Goal: Use online tool/utility: Utilize a website feature to perform a specific function

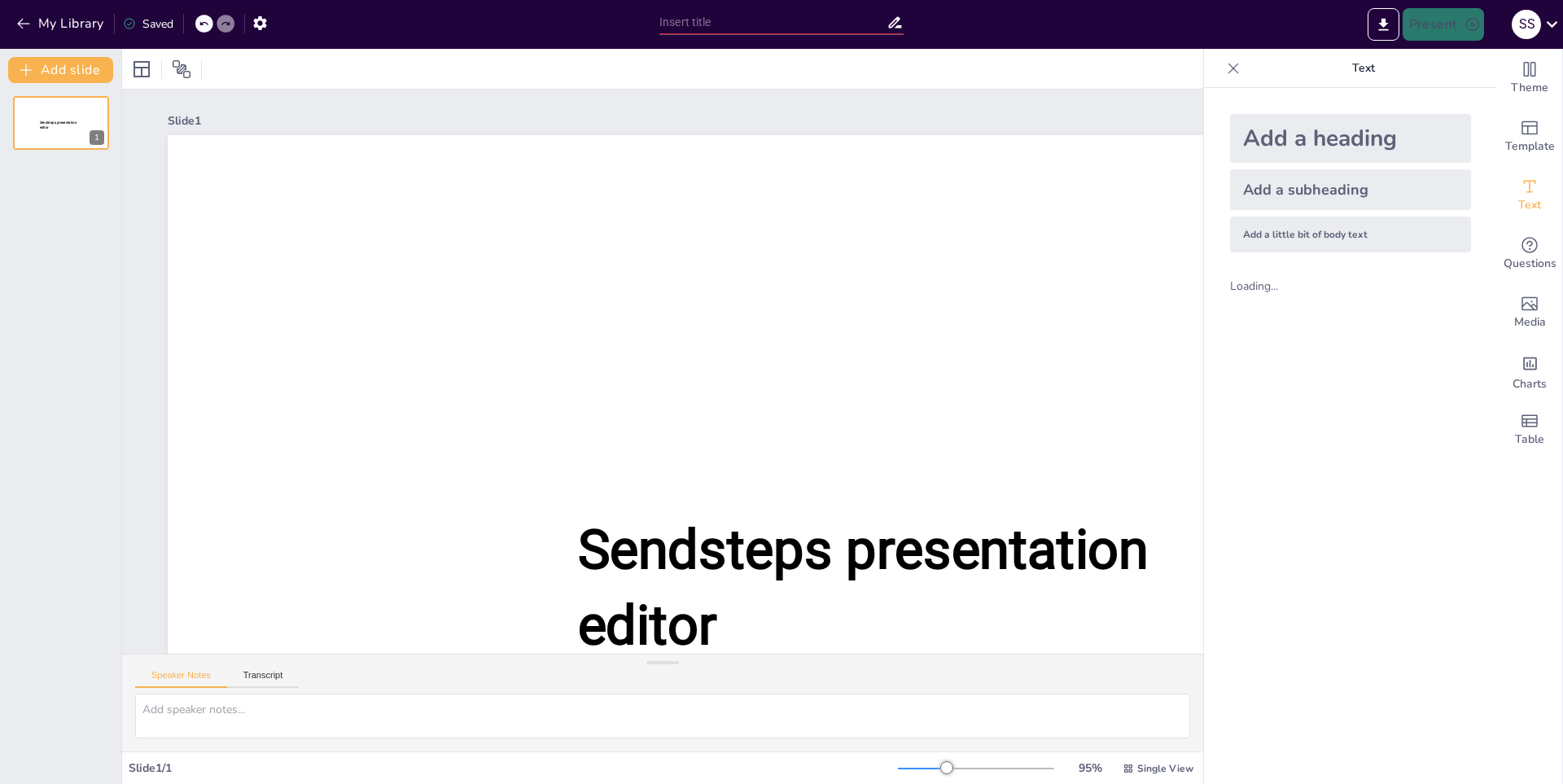
type input "New Sendsteps"
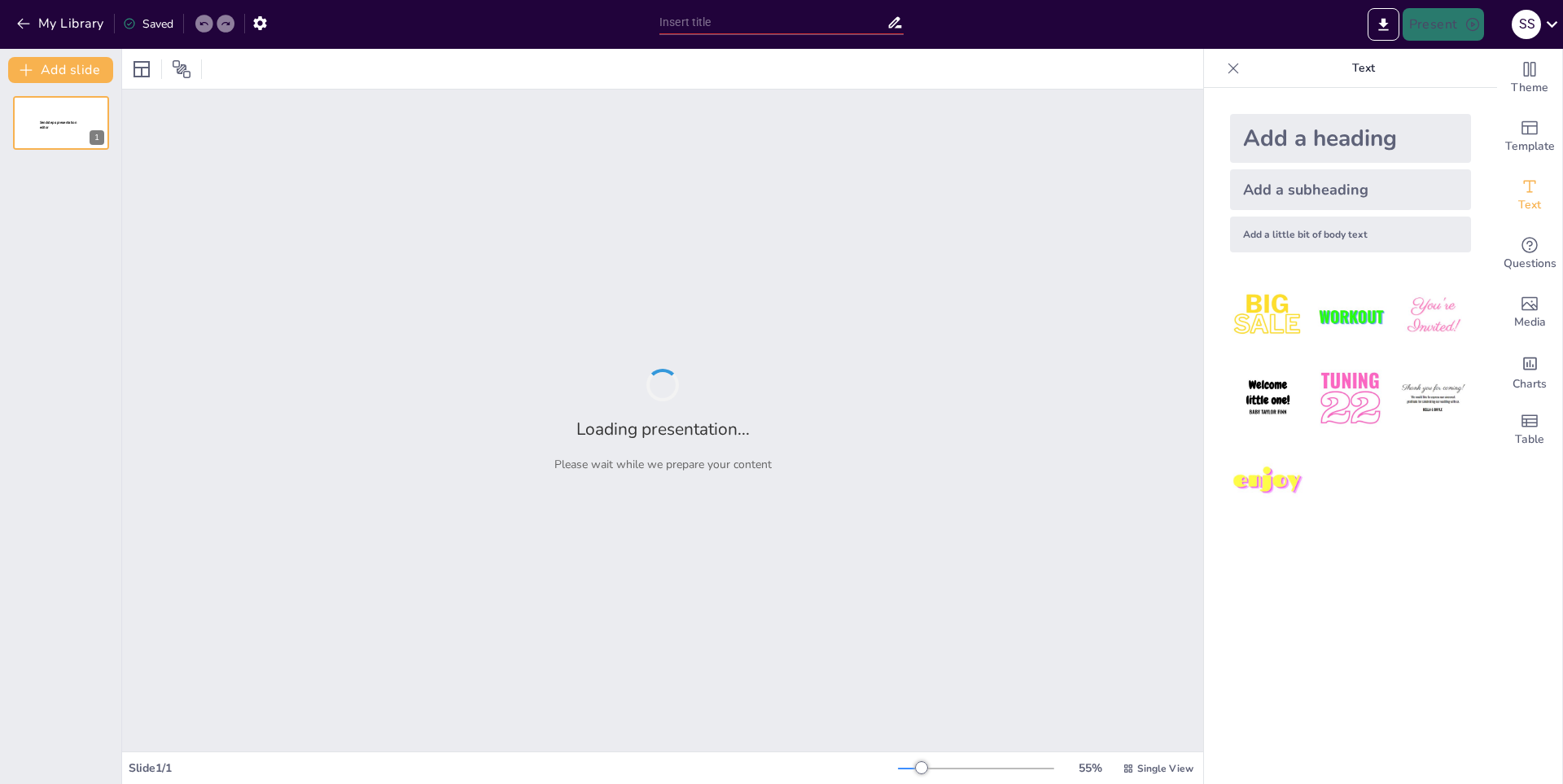
type input "La Estructura del Poema: Elementos Clave"
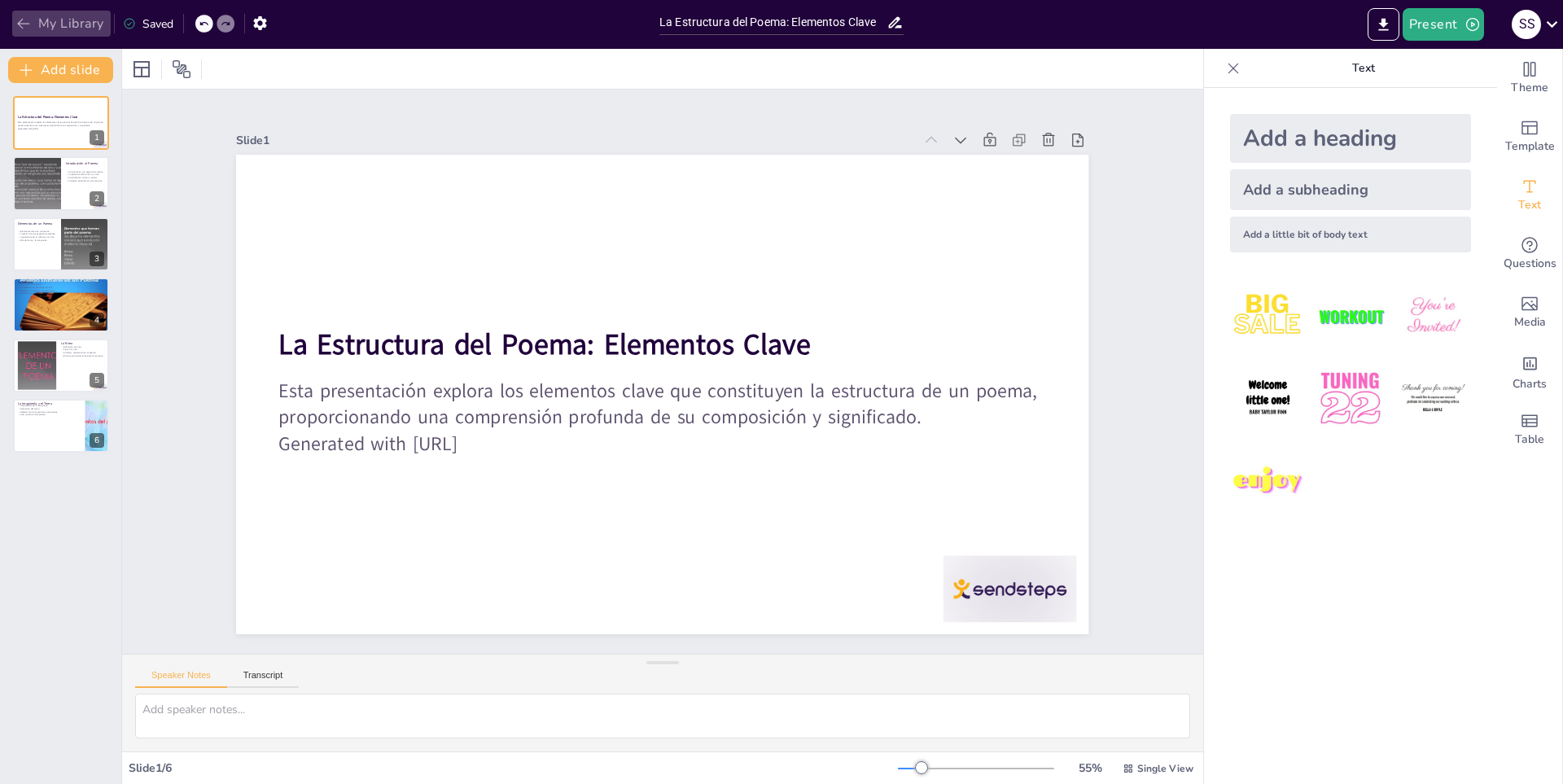
click at [12, 20] on button "My Library" at bounding box center [61, 24] width 99 height 26
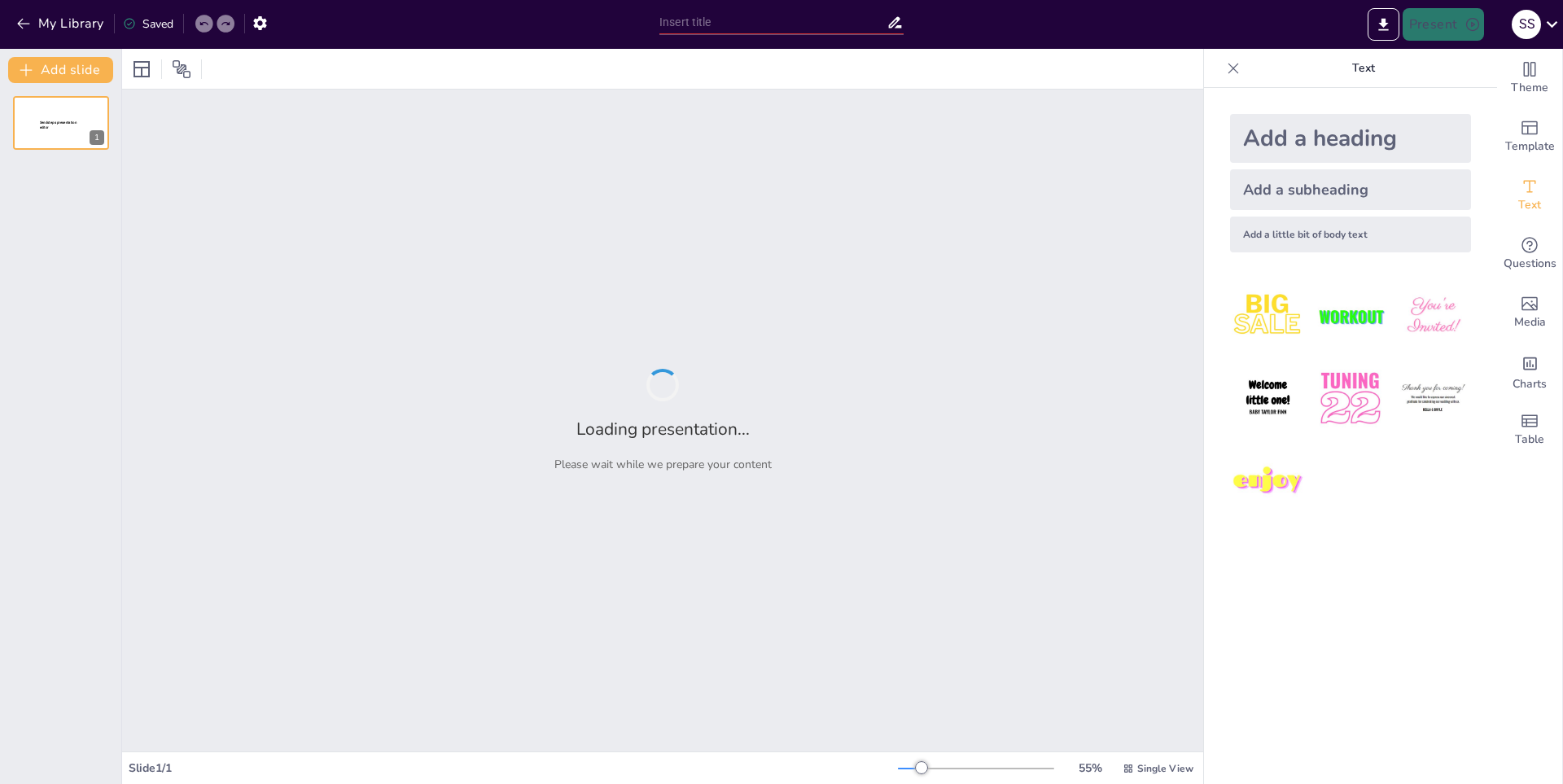
type input "La Evolución de [PERSON_NAME] a lo Largo de los Años"
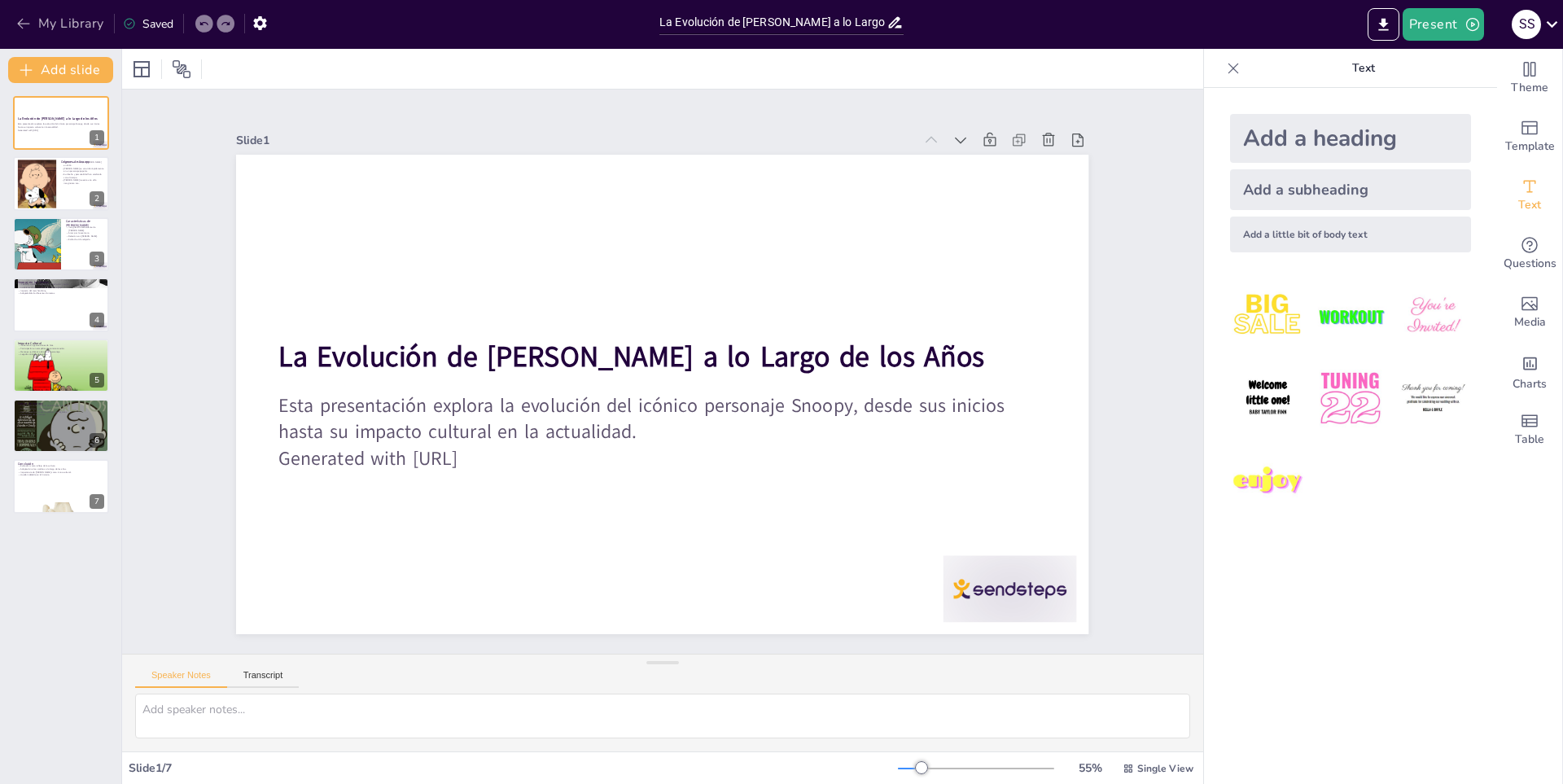
click at [68, 33] on button "My Library" at bounding box center [61, 24] width 99 height 26
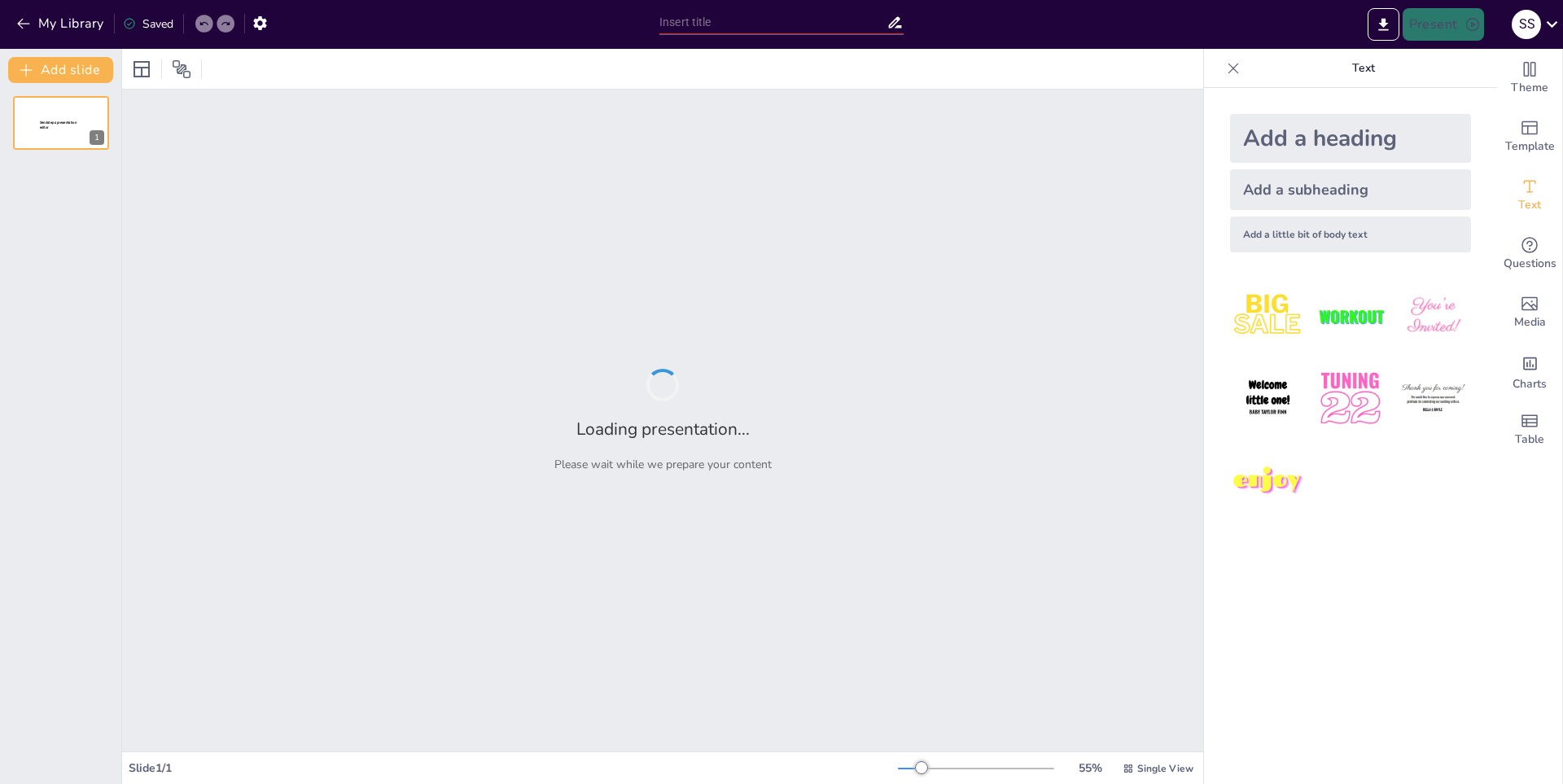
type input "Fundamentos de la Dieta Keto: Un Enfoque Efectivo"
